Goal: Navigation & Orientation: Find specific page/section

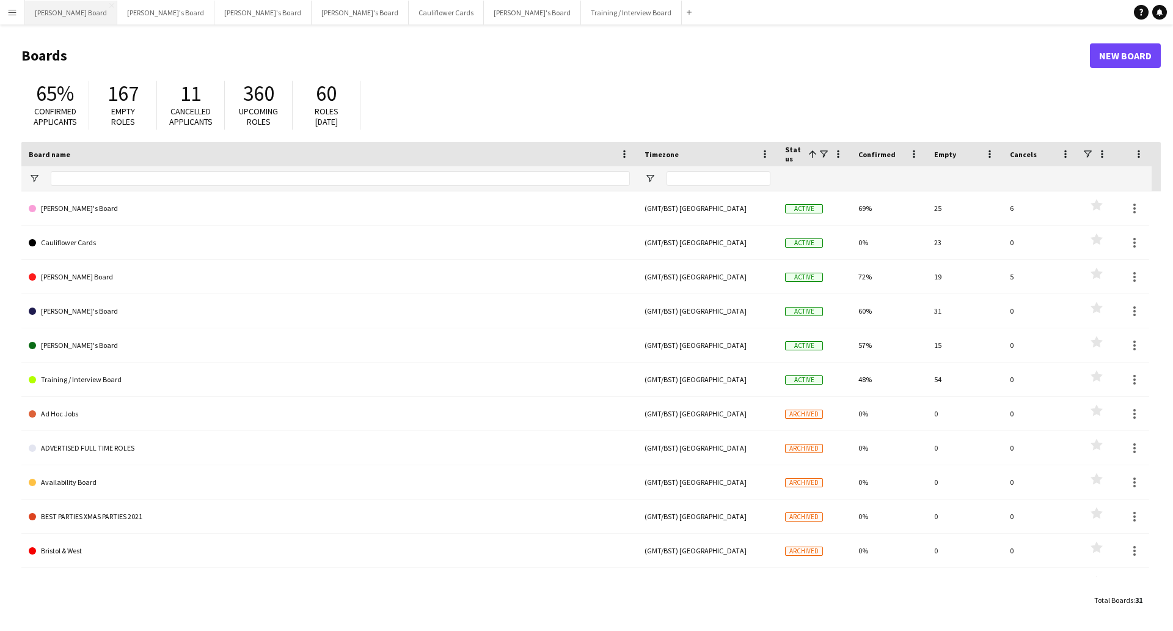
click at [52, 9] on button "[PERSON_NAME] Board Close" at bounding box center [71, 13] width 92 height 24
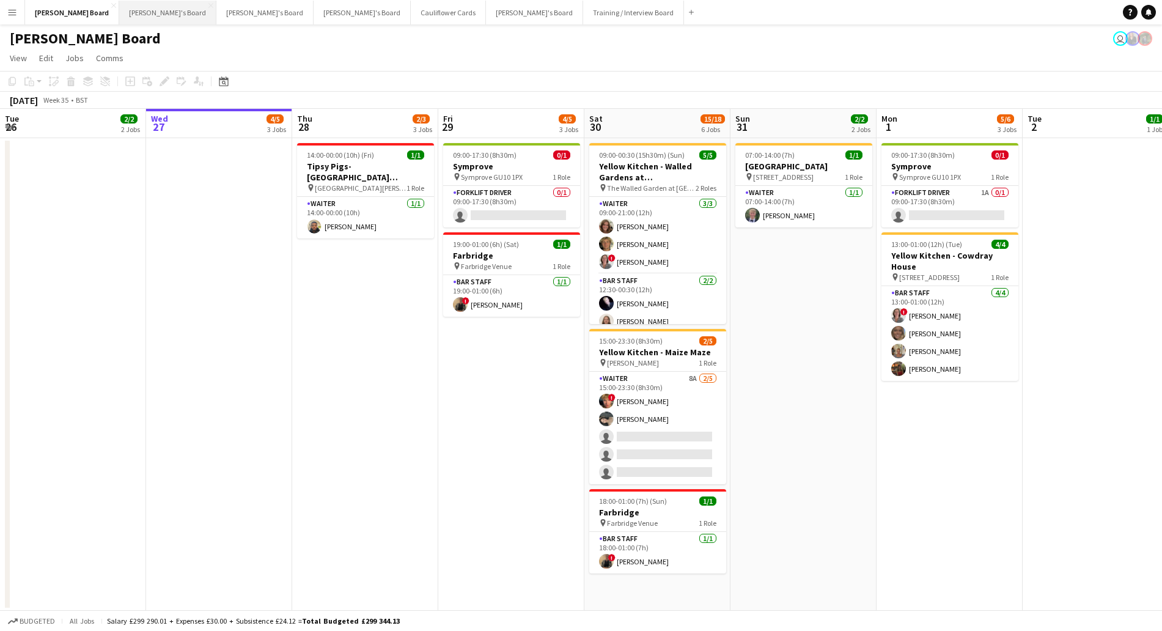
click at [119, 8] on button "[PERSON_NAME]'s Board Close" at bounding box center [167, 13] width 97 height 24
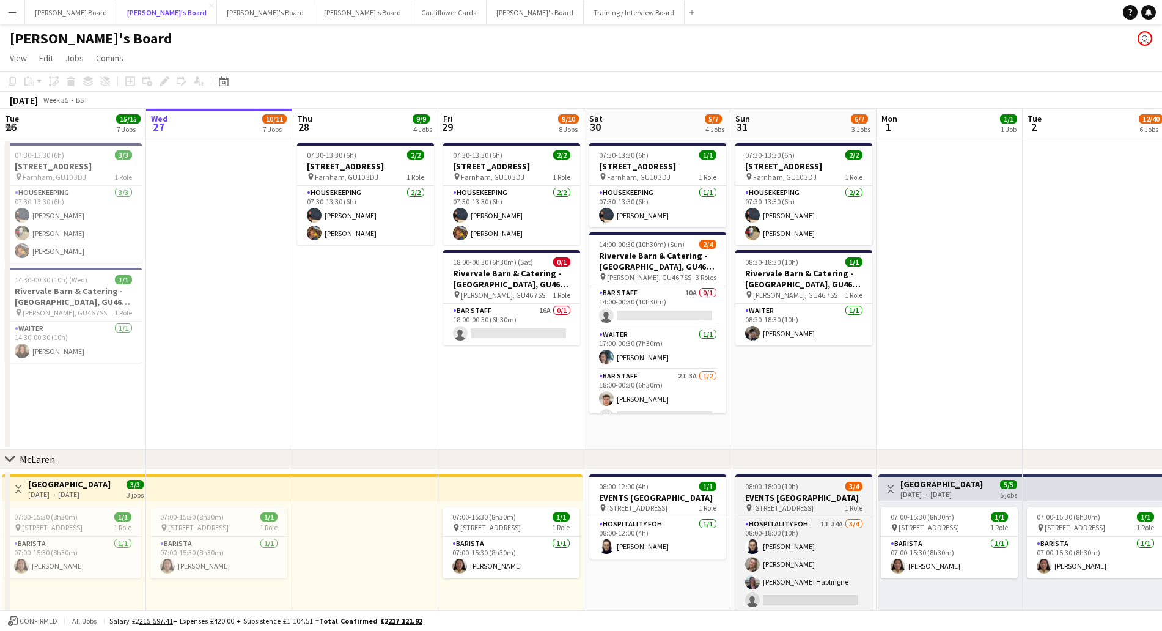
scroll to position [229, 0]
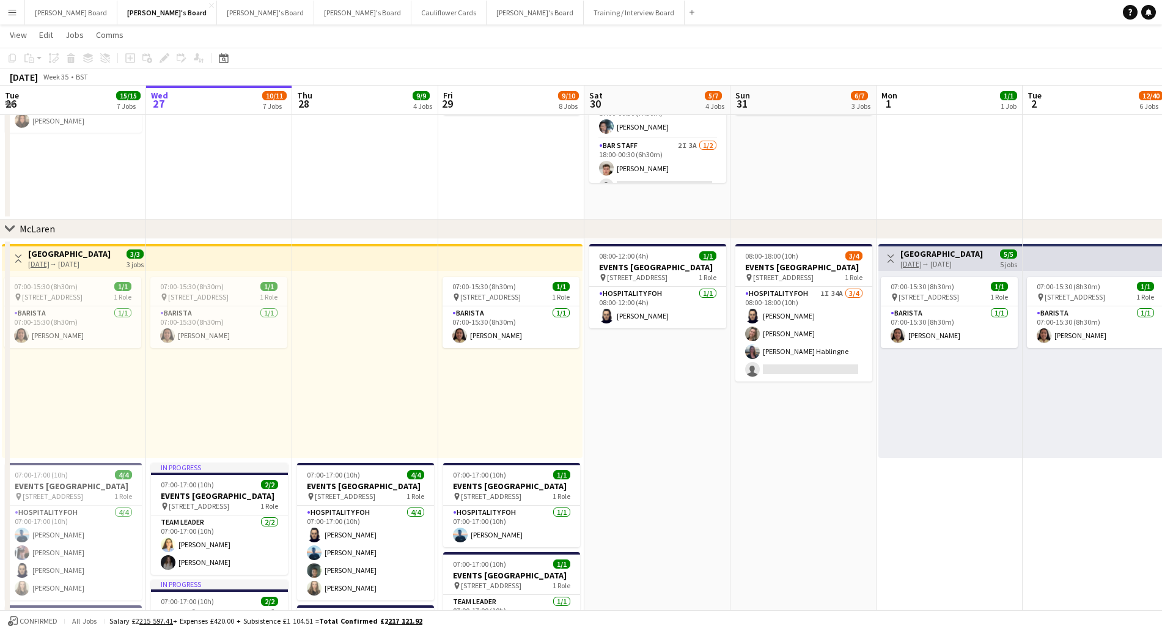
click at [980, 439] on div "07:00-15:30 (8h30m) 1/1 pin Woking, GU21 4YH 1 Role Barista [DATE] 07:00-15:30 …" at bounding box center [950, 364] width 144 height 187
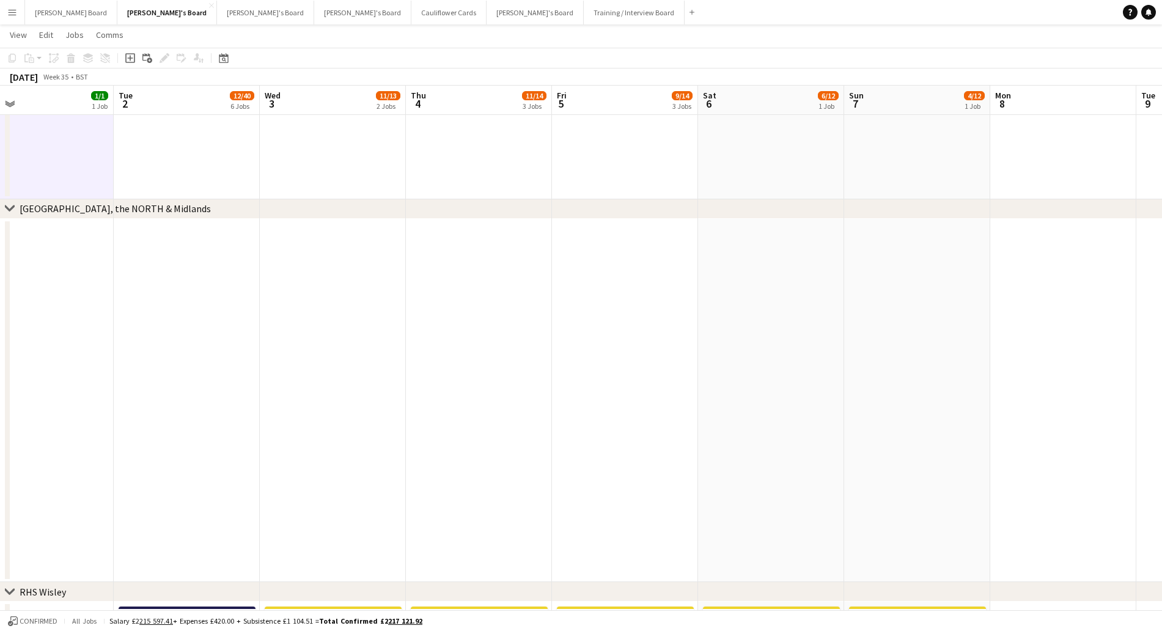
scroll to position [0, 357]
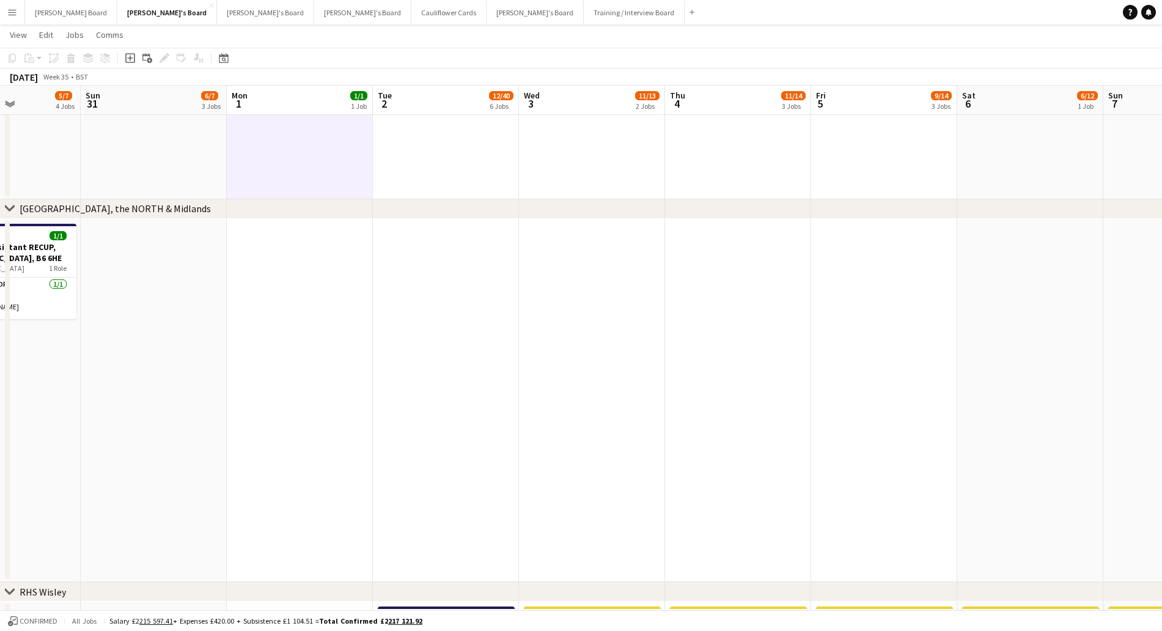
drag, startPoint x: 1027, startPoint y: 419, endPoint x: 377, endPoint y: 425, distance: 650.2
click at [377, 425] on app-calendar-viewport "Thu 28 9/9 4 Jobs Fri 29 9/10 8 Jobs Sat 30 5/7 4 Jobs Sun 31 6/7 3 Jobs Mon 1 …" at bounding box center [581, 258] width 1162 height 2254
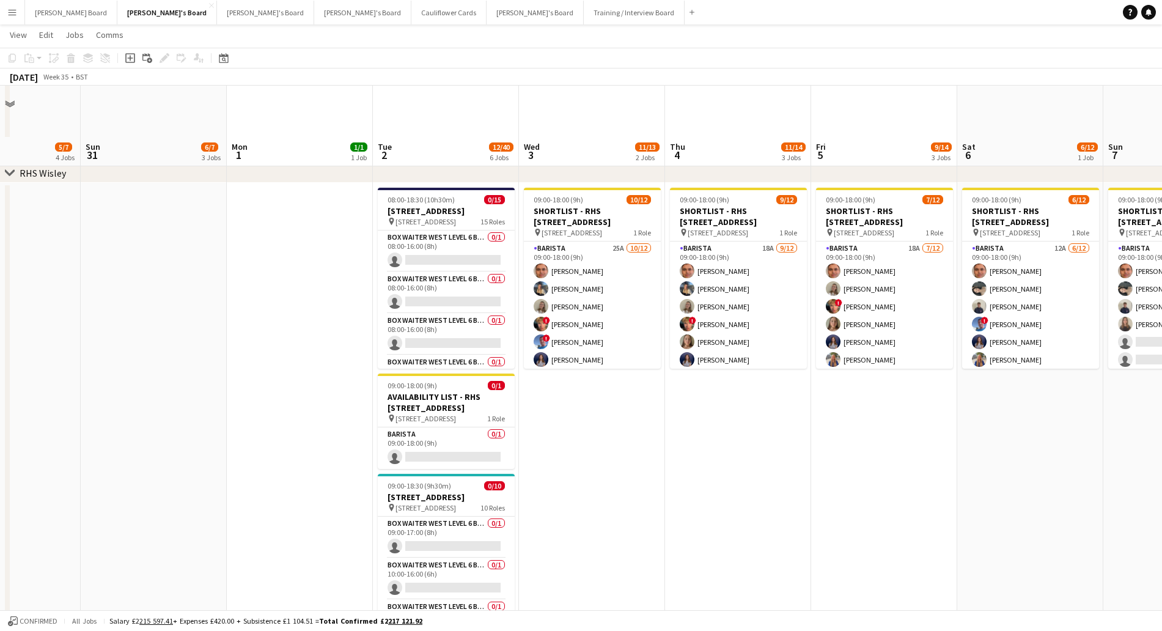
scroll to position [1387, 0]
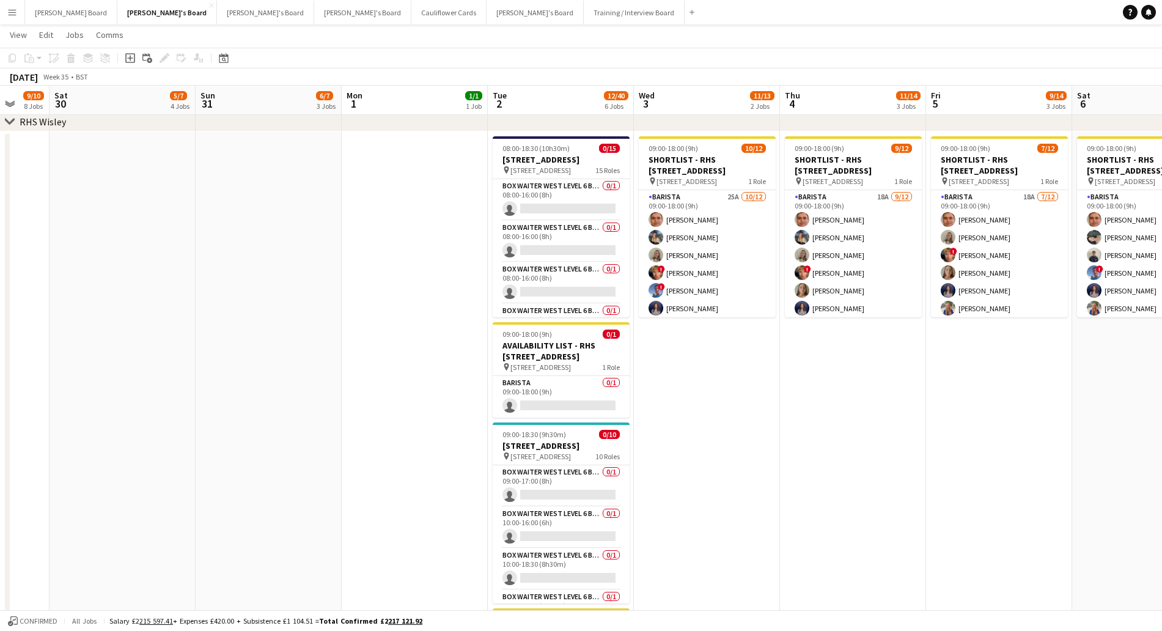
drag, startPoint x: 879, startPoint y: 499, endPoint x: 989, endPoint y: 497, distance: 110.0
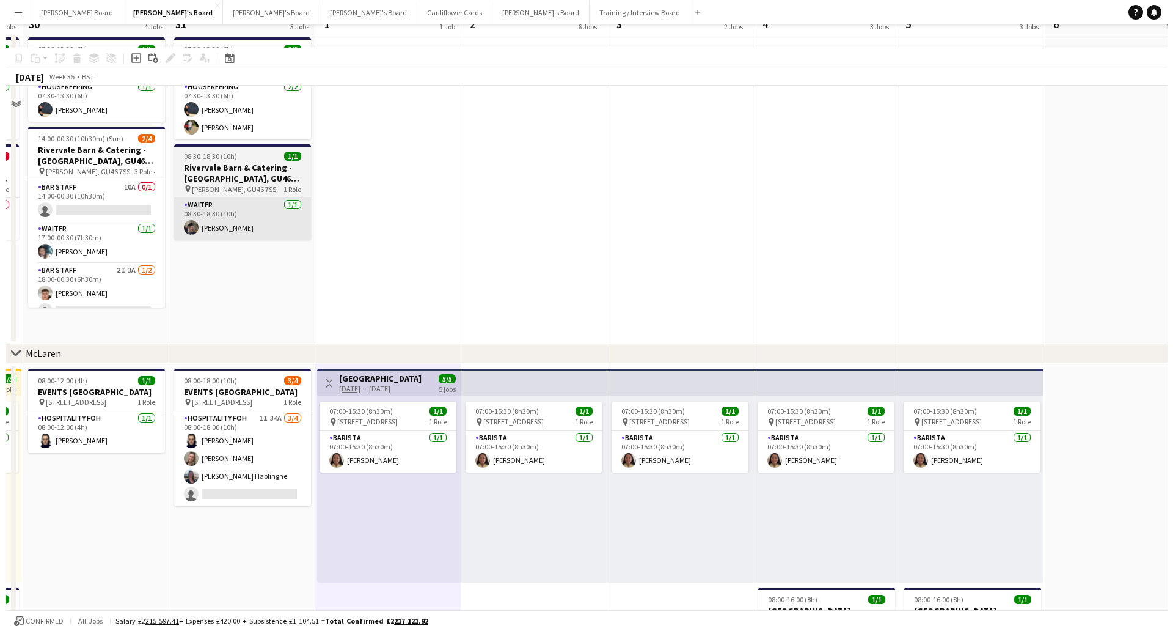
scroll to position [0, 0]
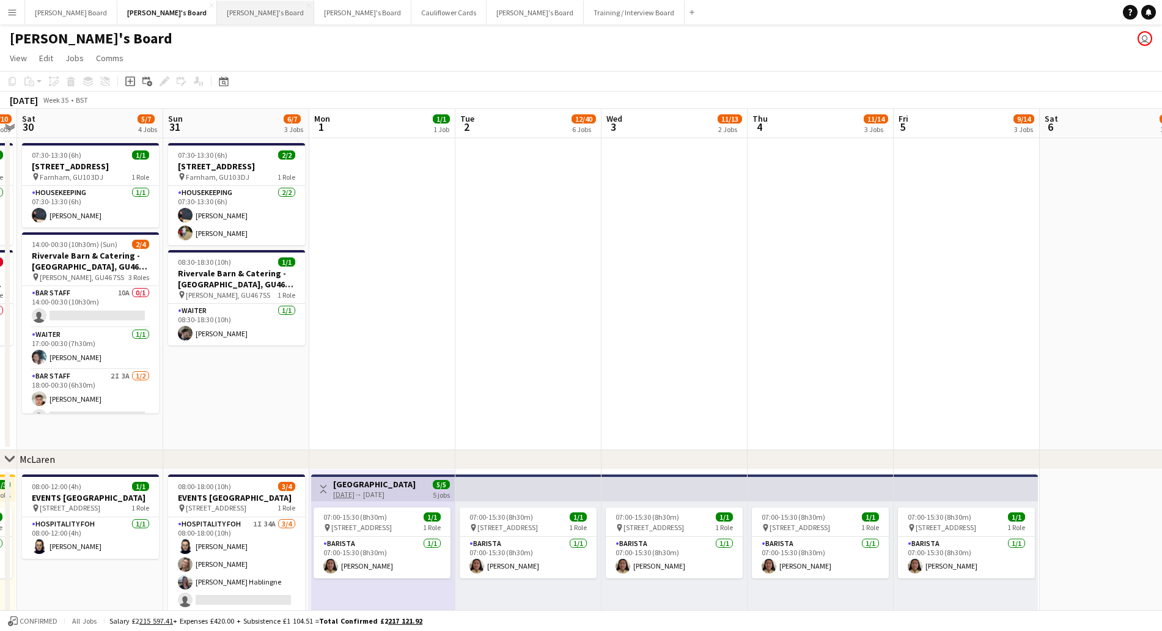
click at [217, 10] on button "[PERSON_NAME]'s Board Close" at bounding box center [265, 13] width 97 height 24
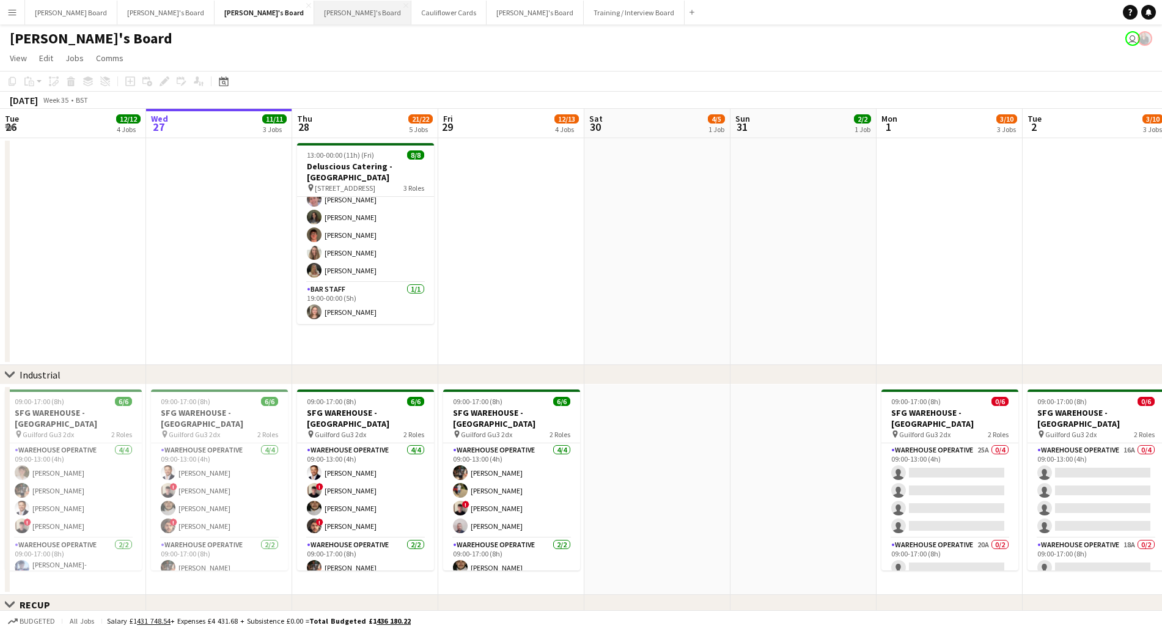
click at [314, 10] on button "[PERSON_NAME]'s Board Close" at bounding box center [362, 13] width 97 height 24
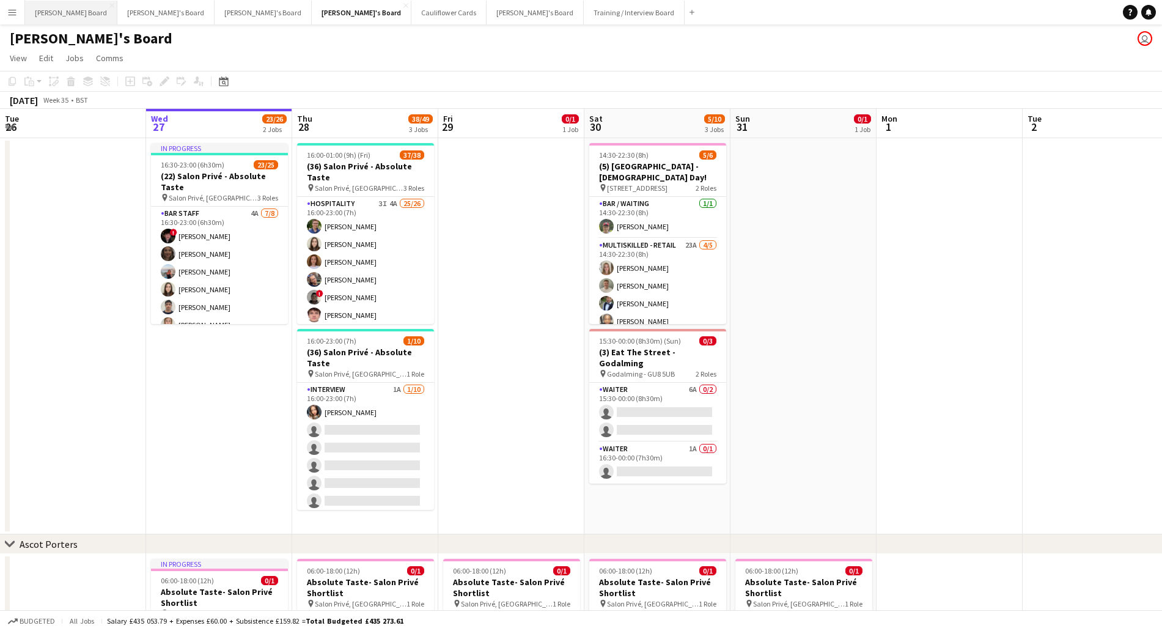
click at [38, 15] on button "[PERSON_NAME] Board Close" at bounding box center [71, 13] width 92 height 24
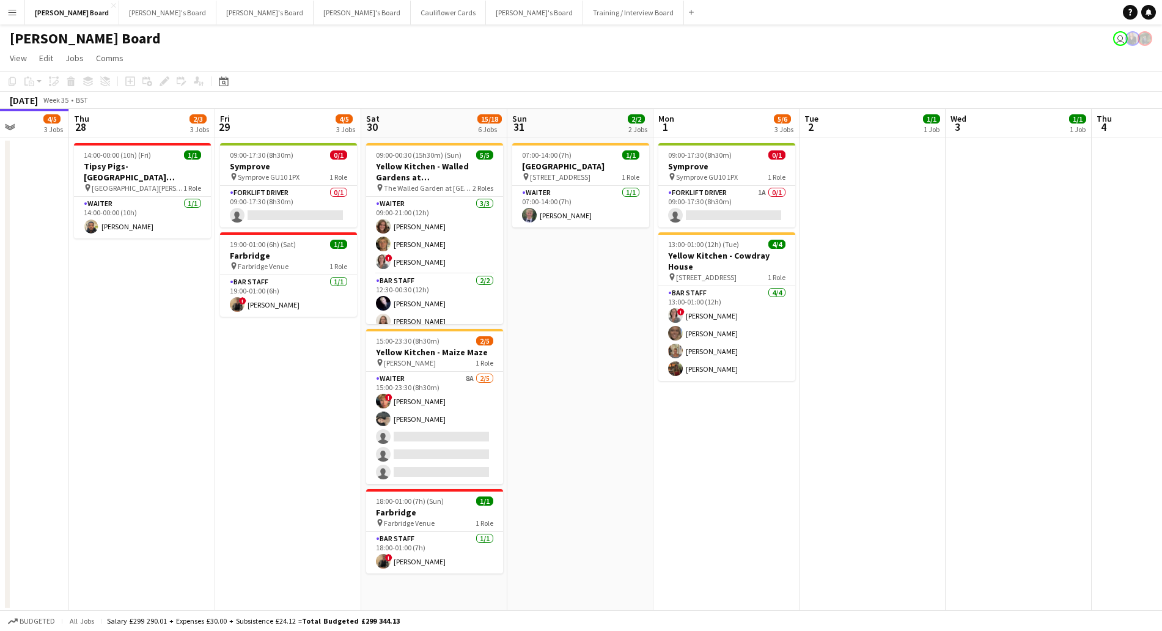
scroll to position [0, 370]
drag, startPoint x: 788, startPoint y: 371, endPoint x: 565, endPoint y: 365, distance: 223.1
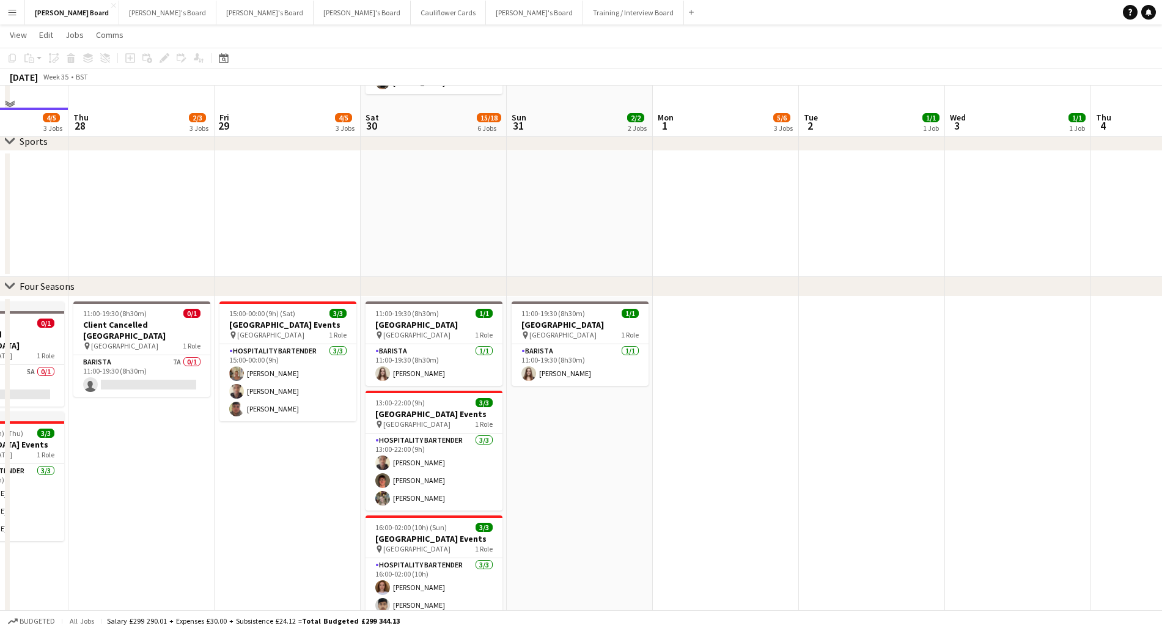
scroll to position [535, 0]
